Goal: Navigation & Orientation: Understand site structure

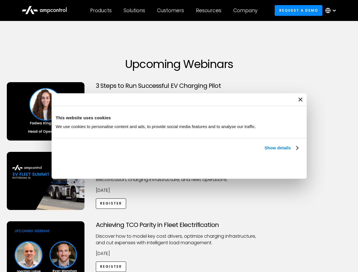
click at [264, 151] on link "Show details" at bounding box center [280, 148] width 33 height 7
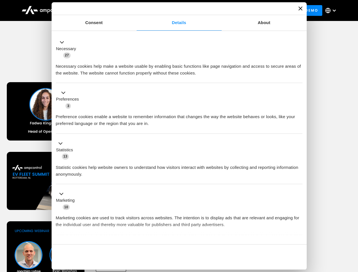
click at [299, 77] on div "Necessary cookies help make a website usable by enabling basic functions like p…" at bounding box center [179, 68] width 247 height 18
click at [352, 228] on div "Achieving TCO Parity in Fleet Electrification Discover how to model key cost dr…" at bounding box center [179, 265] width 356 height 89
click at [174, 10] on div "Customers" at bounding box center [170, 10] width 27 height 6
click at [101, 10] on div "Products" at bounding box center [101, 10] width 22 height 6
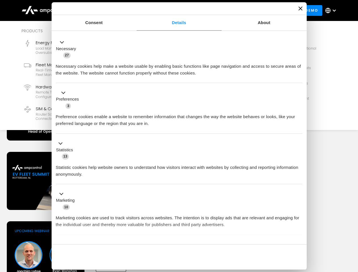
click at [135, 10] on div "Solutions" at bounding box center [135, 10] width 22 height 6
click at [171, 10] on div "Customers" at bounding box center [170, 10] width 27 height 6
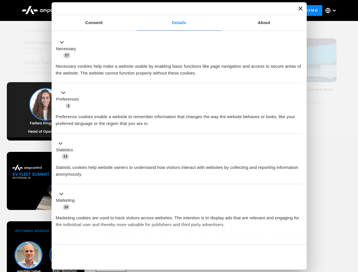
click at [210, 10] on div "Resources" at bounding box center [209, 10] width 26 height 6
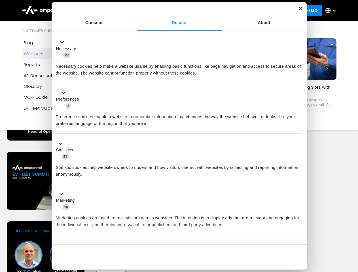
click at [247, 10] on div "Company" at bounding box center [245, 10] width 24 height 6
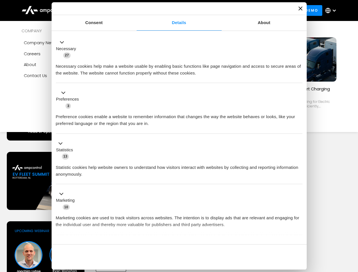
click at [332, 10] on div at bounding box center [334, 10] width 5 height 5
